Goal: Task Accomplishment & Management: Manage account settings

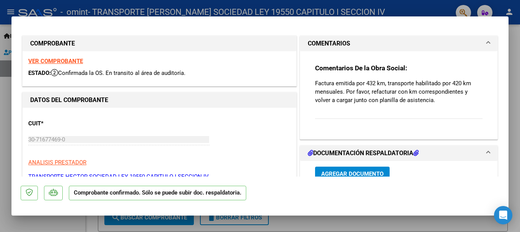
click at [4, 30] on div at bounding box center [260, 116] width 520 height 232
type input "$ 0,00"
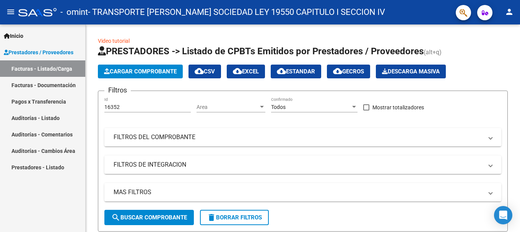
click at [49, 63] on link "Facturas - Listado/Carga" at bounding box center [42, 68] width 85 height 16
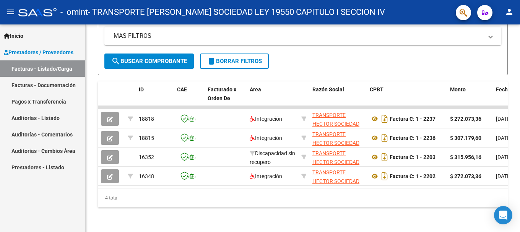
click at [39, 101] on link "Pagos x Transferencia" at bounding box center [42, 101] width 85 height 16
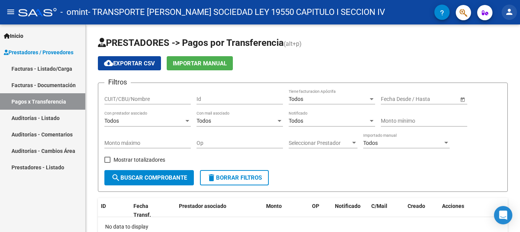
click at [508, 15] on mat-icon "person" at bounding box center [509, 11] width 9 height 9
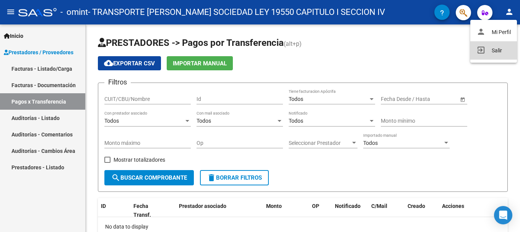
click at [481, 50] on mat-icon "exit_to_app" at bounding box center [480, 49] width 9 height 9
